Goal: Information Seeking & Learning: Stay updated

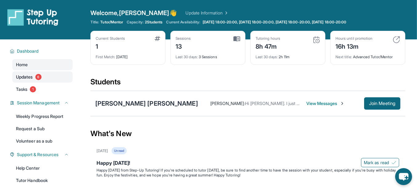
click at [53, 82] on link "Updates 6" at bounding box center [42, 76] width 60 height 11
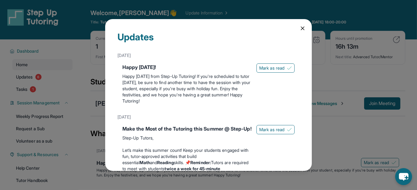
click at [306, 31] on icon at bounding box center [303, 28] width 6 height 6
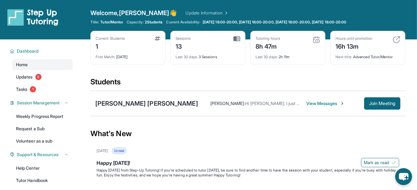
click at [306, 51] on div "Tutoring hours 8h 47m" at bounding box center [288, 43] width 65 height 15
click at [320, 43] on img at bounding box center [316, 39] width 7 height 7
click at [293, 50] on div "Tutoring hours 8h 47m Last 30 days : 2h 11m" at bounding box center [287, 48] width 75 height 34
click at [280, 51] on div "8h 47m" at bounding box center [268, 46] width 25 height 10
click at [278, 59] on span "Last 30 days :" at bounding box center [267, 56] width 22 height 5
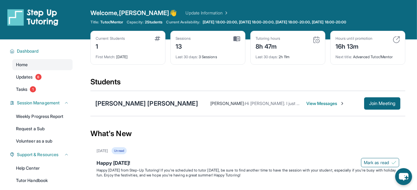
click at [278, 59] on span "Last 30 days :" at bounding box center [267, 56] width 22 height 5
click at [292, 59] on div "Last 30 days : 2h 11m" at bounding box center [288, 55] width 65 height 9
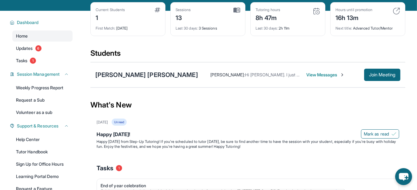
scroll to position [1, 0]
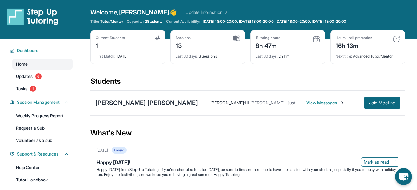
click at [280, 50] on div "8h 47m" at bounding box center [268, 45] width 25 height 10
